Goal: Task Accomplishment & Management: Use online tool/utility

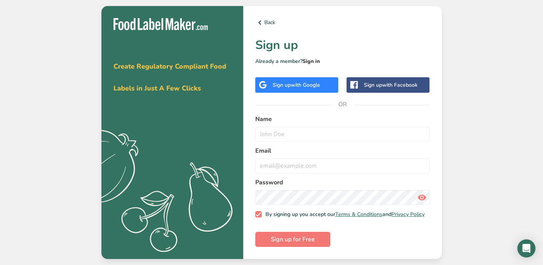
click at [315, 58] on link "Sign in" at bounding box center [310, 61] width 17 height 7
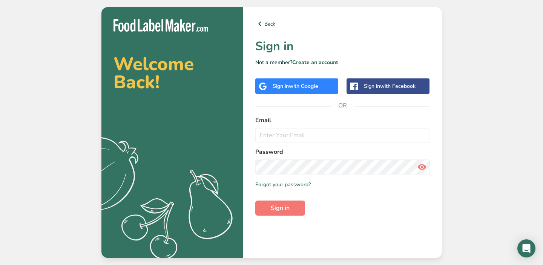
click at [304, 83] on span "with Google" at bounding box center [303, 86] width 29 height 7
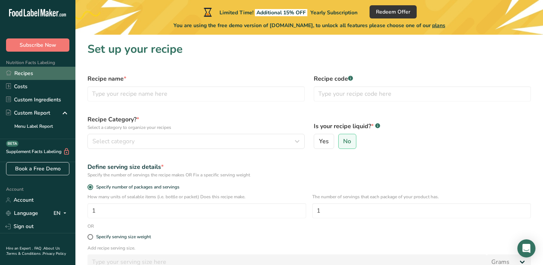
click at [37, 74] on link "Recipes" at bounding box center [37, 73] width 75 height 13
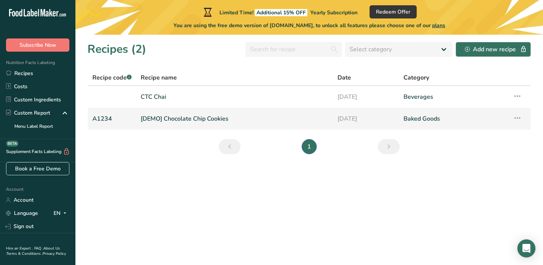
click at [177, 118] on link "[DEMO] Chocolate Chip Cookies" at bounding box center [235, 119] width 188 height 16
click at [163, 104] on link "CTC Chai" at bounding box center [235, 97] width 188 height 16
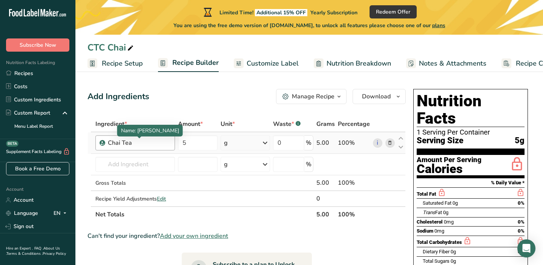
click at [144, 143] on div "Chai Tea" at bounding box center [139, 142] width 63 height 9
click at [134, 141] on div "Chai Tea" at bounding box center [139, 142] width 63 height 9
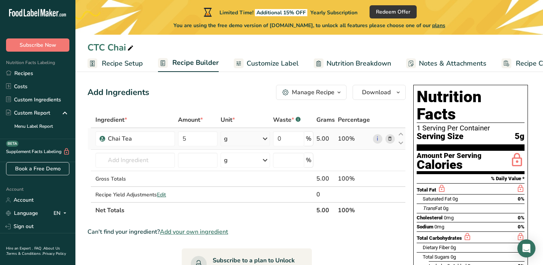
scroll to position [3, 0]
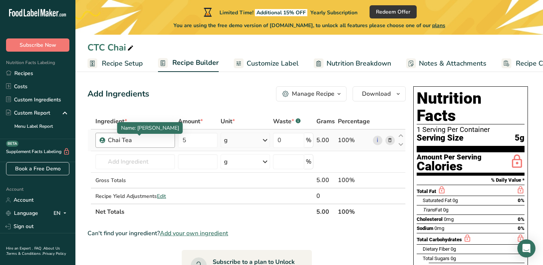
click at [158, 139] on div "Chai Tea" at bounding box center [139, 140] width 63 height 9
click at [288, 140] on input "0" at bounding box center [288, 140] width 31 height 15
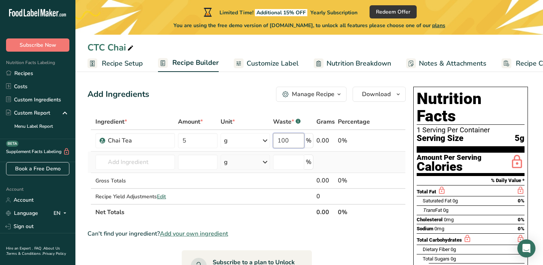
scroll to position [0, 0]
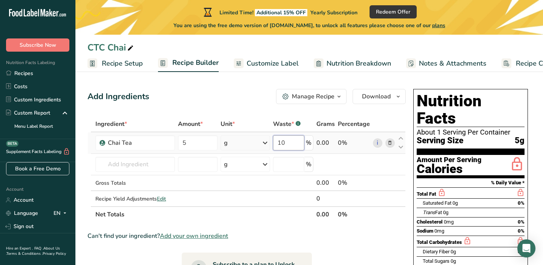
type input "1"
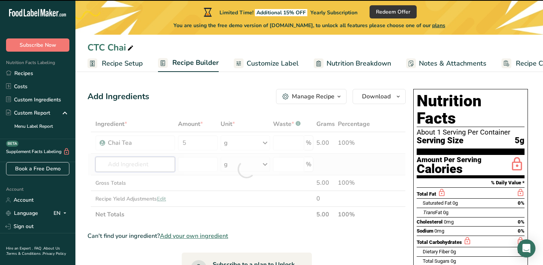
type input "0"
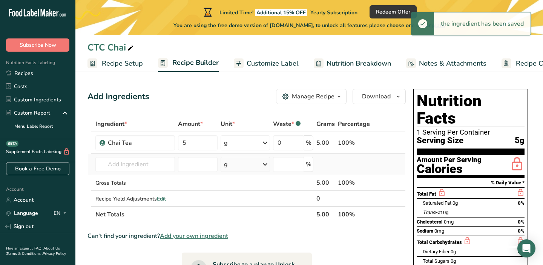
click at [376, 165] on td at bounding box center [383, 164] width 25 height 21
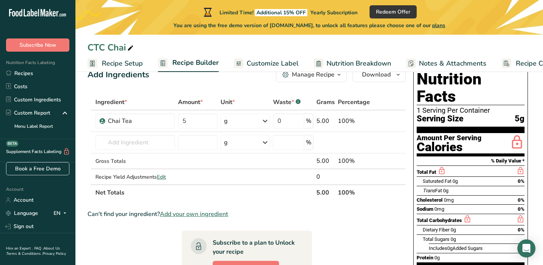
scroll to position [21, 0]
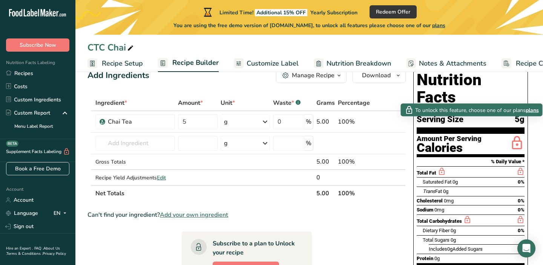
click at [518, 135] on icon at bounding box center [516, 144] width 15 height 18
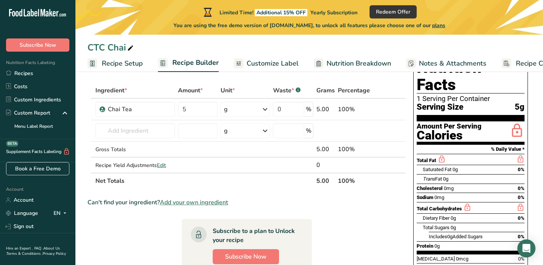
scroll to position [0, 0]
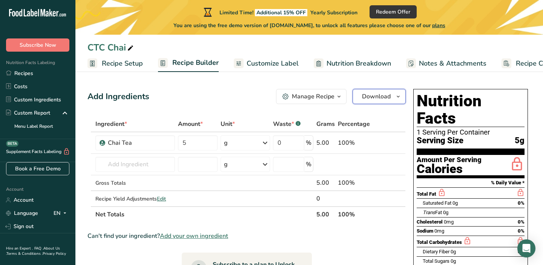
click at [394, 98] on span "button" at bounding box center [398, 96] width 9 height 9
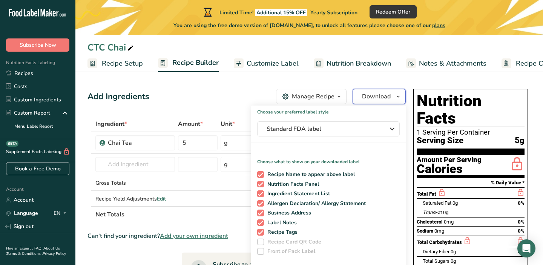
click at [394, 98] on span "button" at bounding box center [398, 96] width 9 height 9
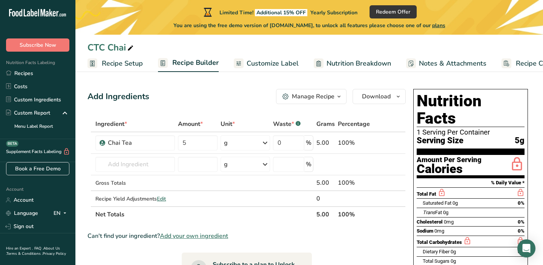
click at [445, 24] on span "plans" at bounding box center [438, 25] width 13 height 7
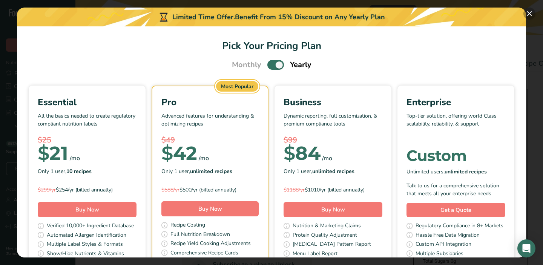
click at [531, 14] on button "Pick Your Pricing Plan Modal" at bounding box center [529, 14] width 12 height 12
